Goal: Information Seeking & Learning: Find specific fact

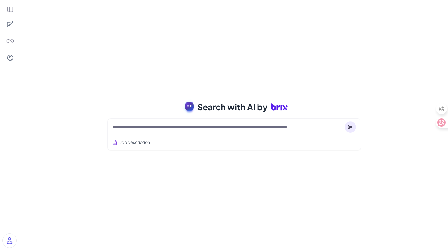
click at [133, 130] on textarea at bounding box center [227, 126] width 230 height 7
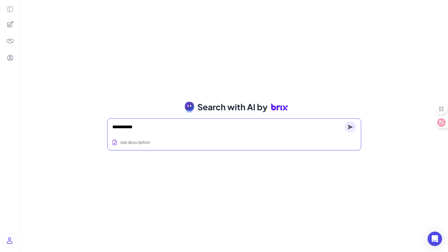
type textarea "**********"
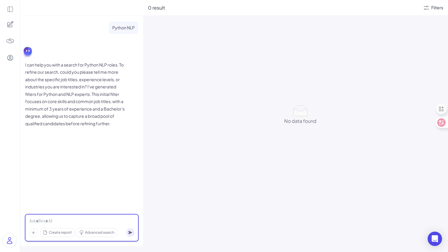
click at [73, 219] on div at bounding box center [81, 221] width 105 height 7
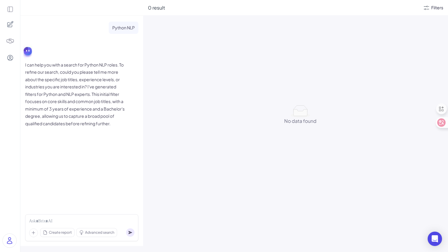
click at [434, 9] on div "Filters" at bounding box center [437, 7] width 12 height 6
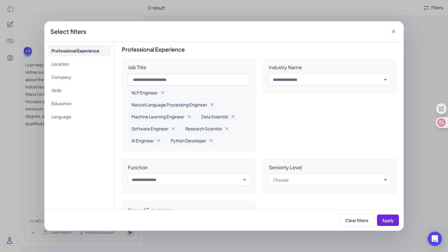
click at [393, 30] on icon at bounding box center [393, 31] width 6 height 6
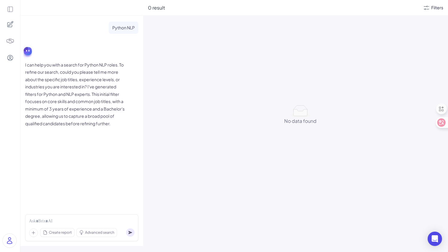
click at [434, 7] on div "Filters" at bounding box center [437, 7] width 12 height 6
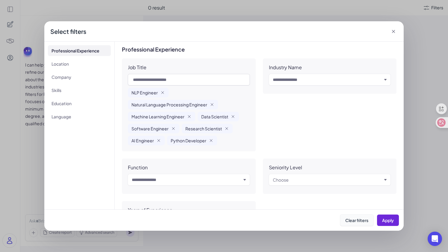
click at [359, 221] on span "Clear filters" at bounding box center [356, 219] width 23 height 5
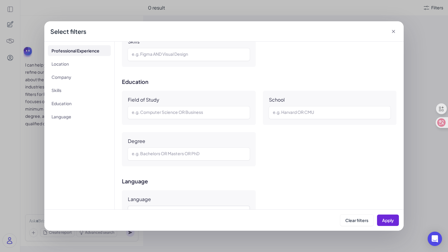
scroll to position [360, 0]
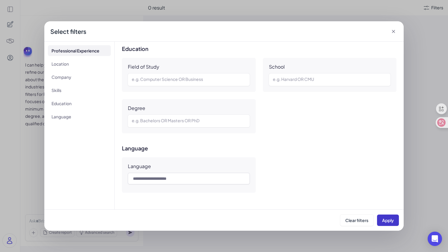
click at [386, 221] on span "Apply" at bounding box center [388, 219] width 12 height 5
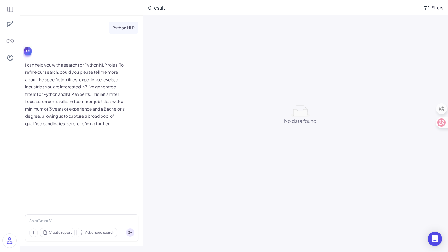
click at [438, 9] on div "Filters" at bounding box center [437, 7] width 12 height 6
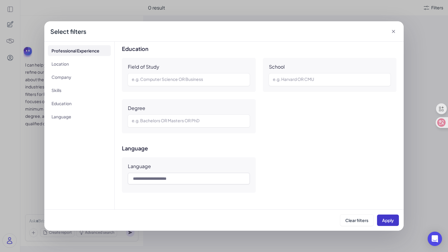
click at [386, 221] on span "Apply" at bounding box center [388, 219] width 12 height 5
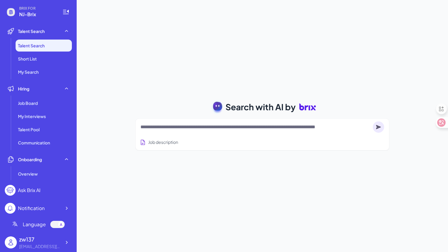
click at [162, 130] on textarea at bounding box center [255, 126] width 230 height 7
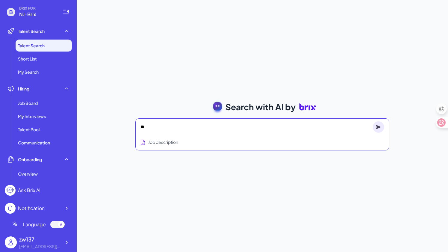
type textarea "*"
type textarea "**********"
